Goal: Information Seeking & Learning: Check status

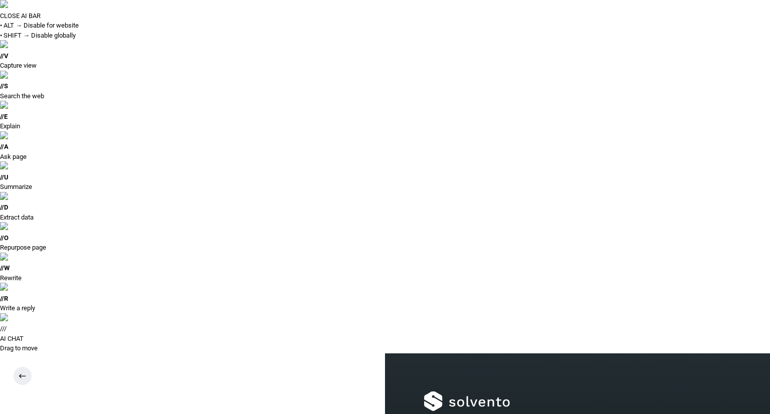
type input "**********"
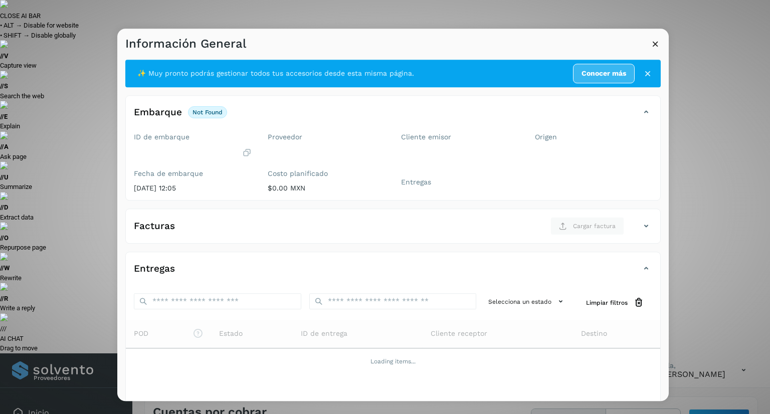
click at [652, 42] on icon at bounding box center [655, 44] width 11 height 11
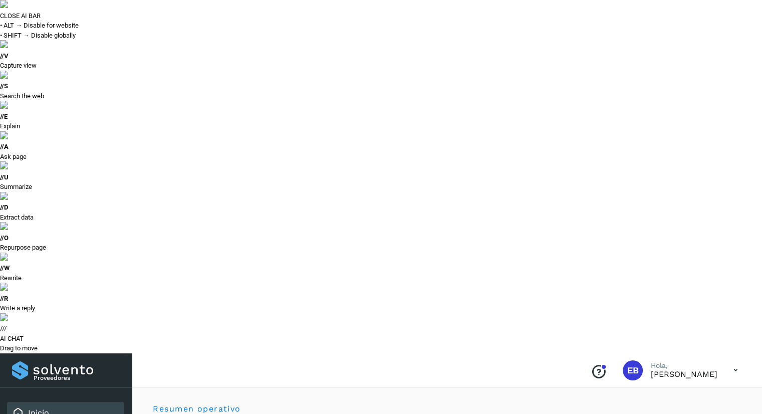
click at [345, 353] on div "Conoce nuestros beneficios [PERSON_NAME], [PERSON_NAME]" at bounding box center [447, 370] width 630 height 35
